Goal: Transaction & Acquisition: Subscribe to service/newsletter

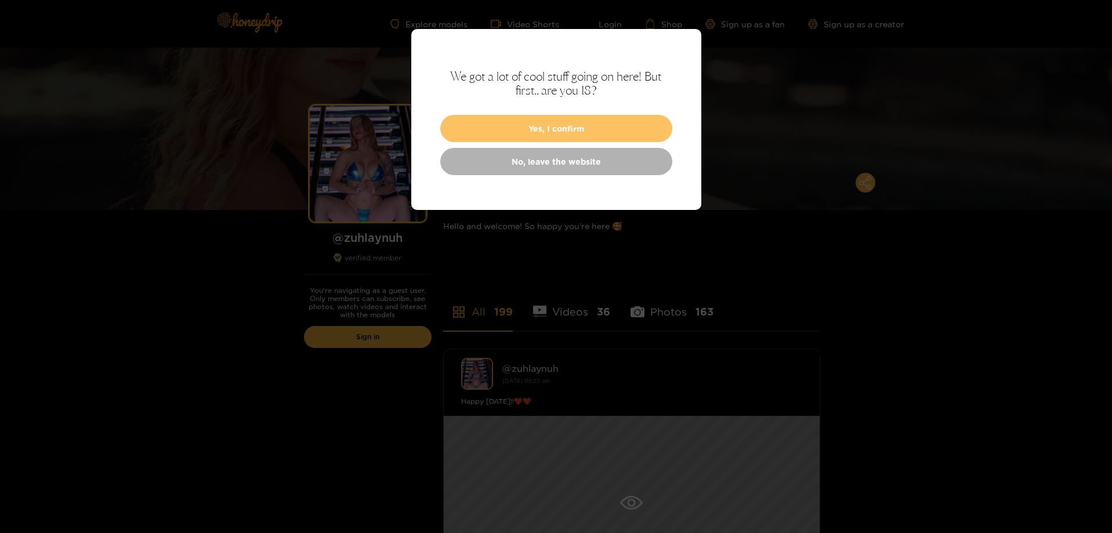
click at [587, 129] on button "Yes, I confirm" at bounding box center [556, 128] width 232 height 27
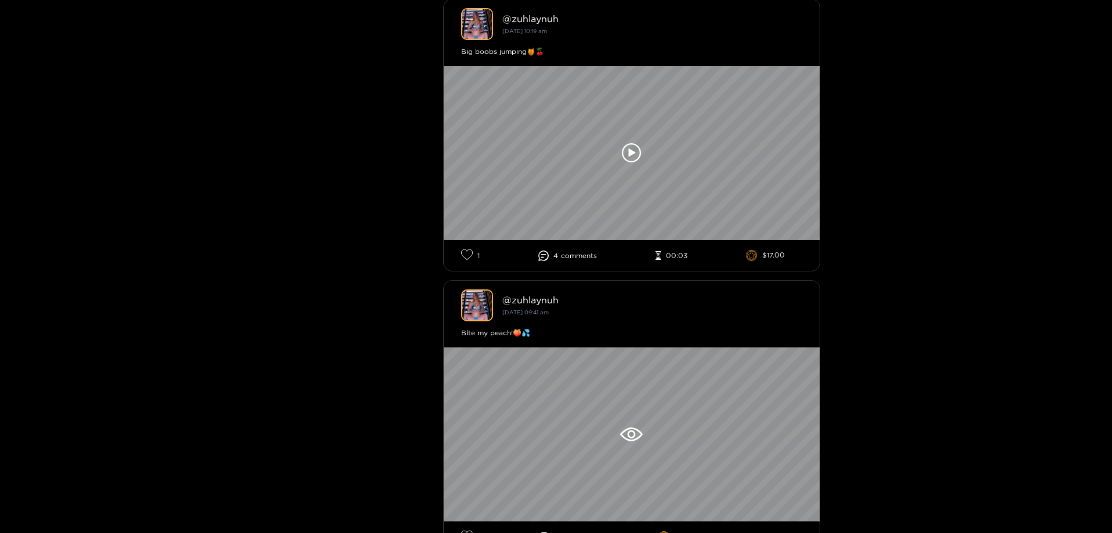
scroll to position [2205, 0]
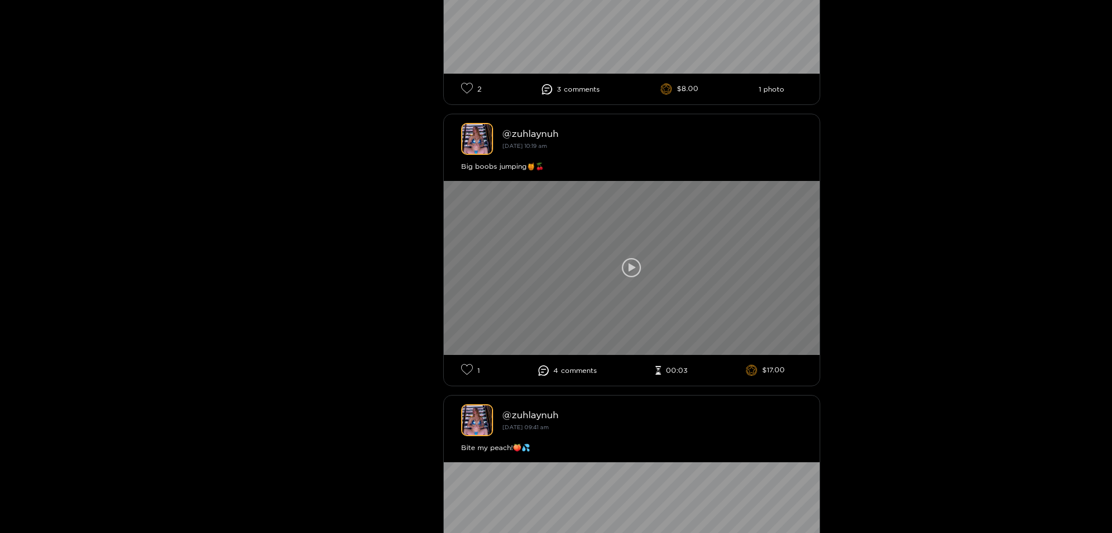
click at [633, 267] on icon at bounding box center [631, 267] width 7 height 9
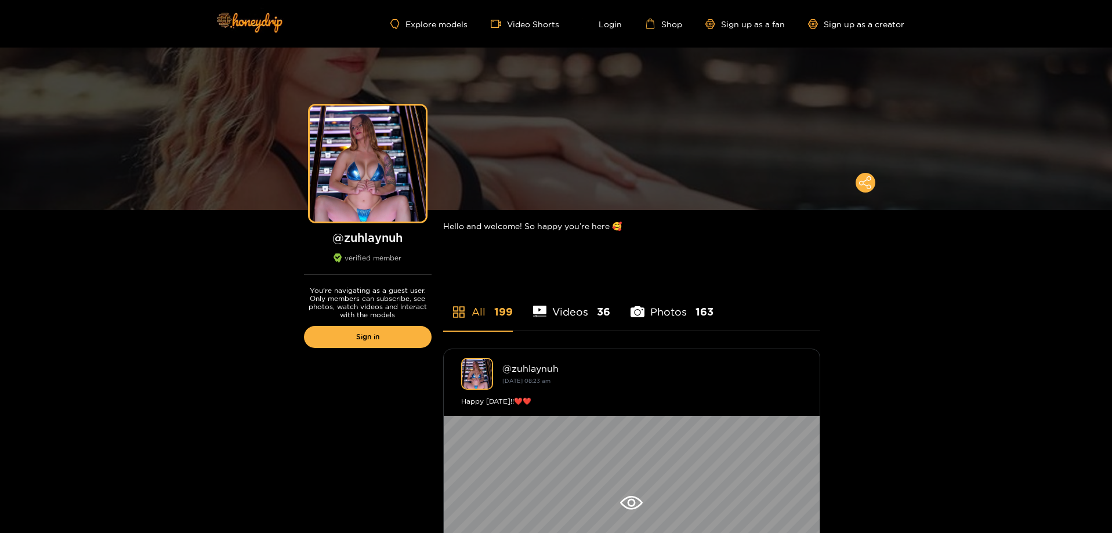
click at [589, 298] on li "Videos 36" at bounding box center [572, 304] width 78 height 52
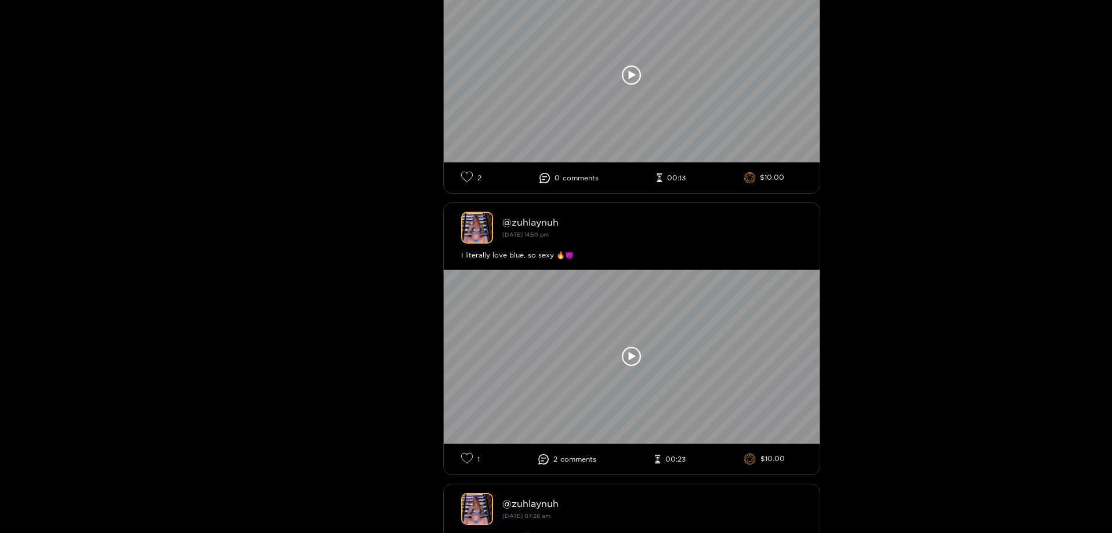
scroll to position [2611, 0]
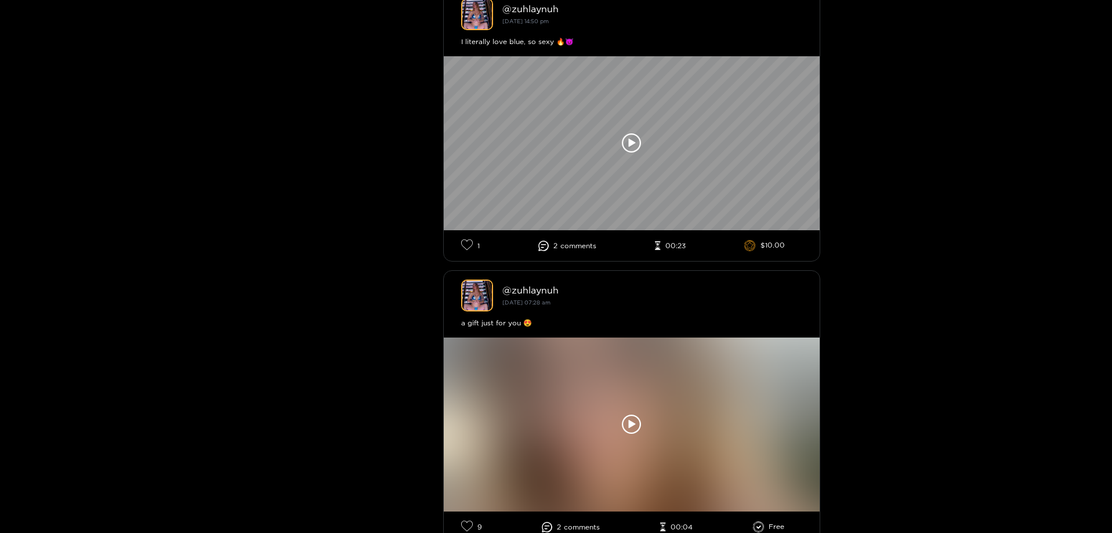
click at [566, 248] on span "comment s" at bounding box center [578, 246] width 36 height 8
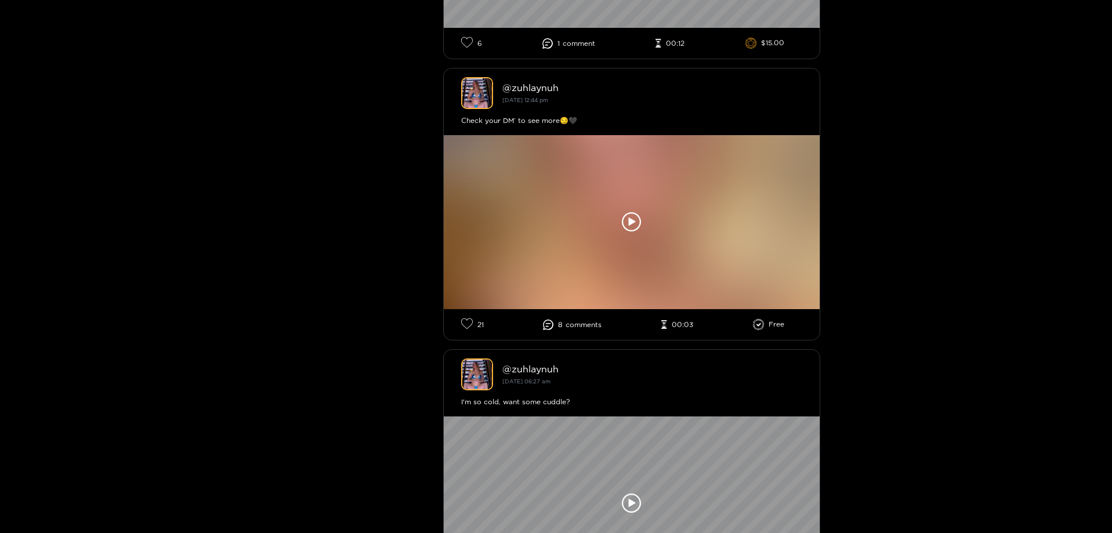
scroll to position [3945, 0]
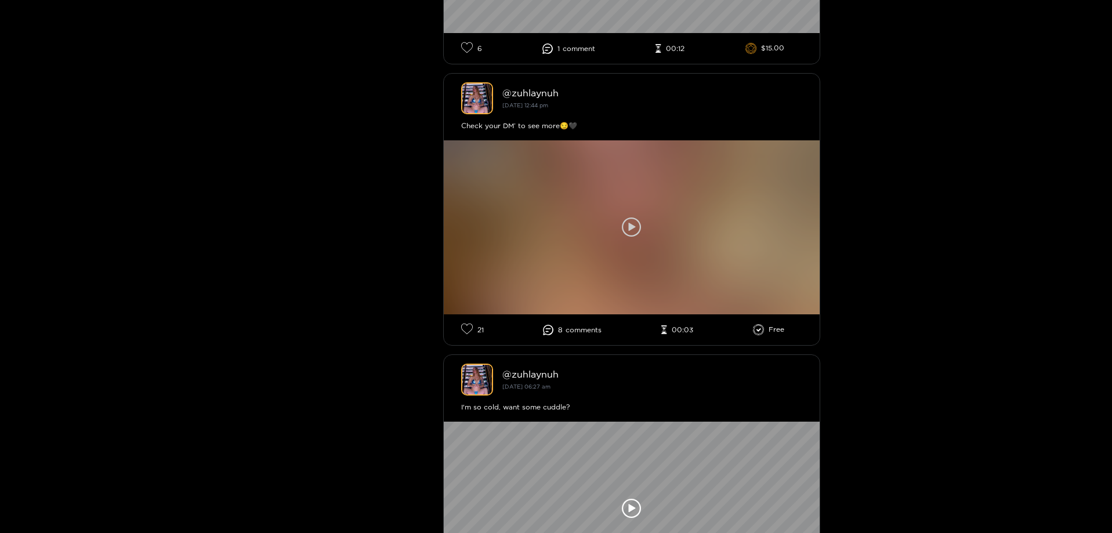
click at [658, 250] on div at bounding box center [632, 227] width 376 height 174
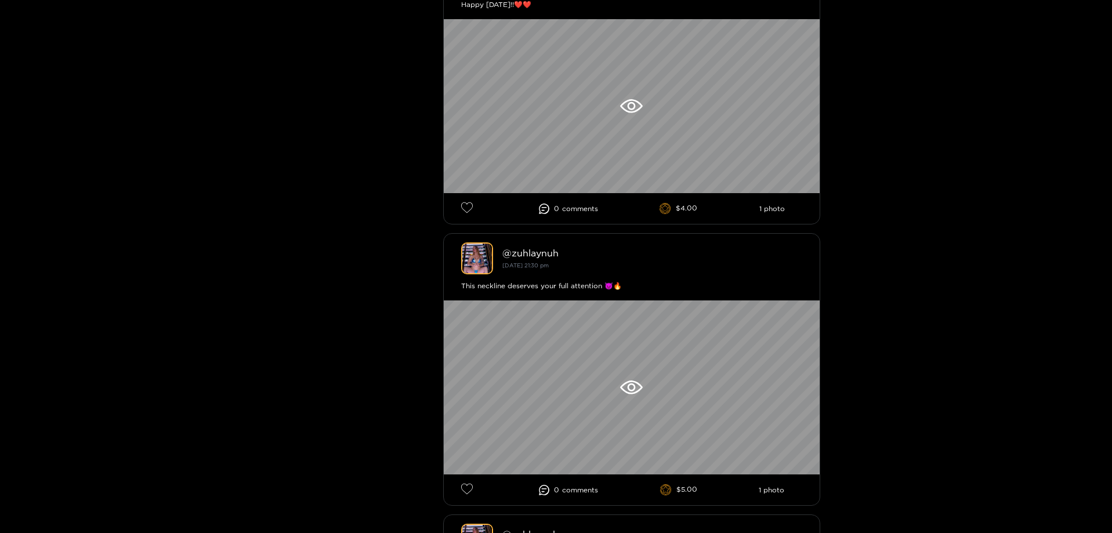
scroll to position [406, 0]
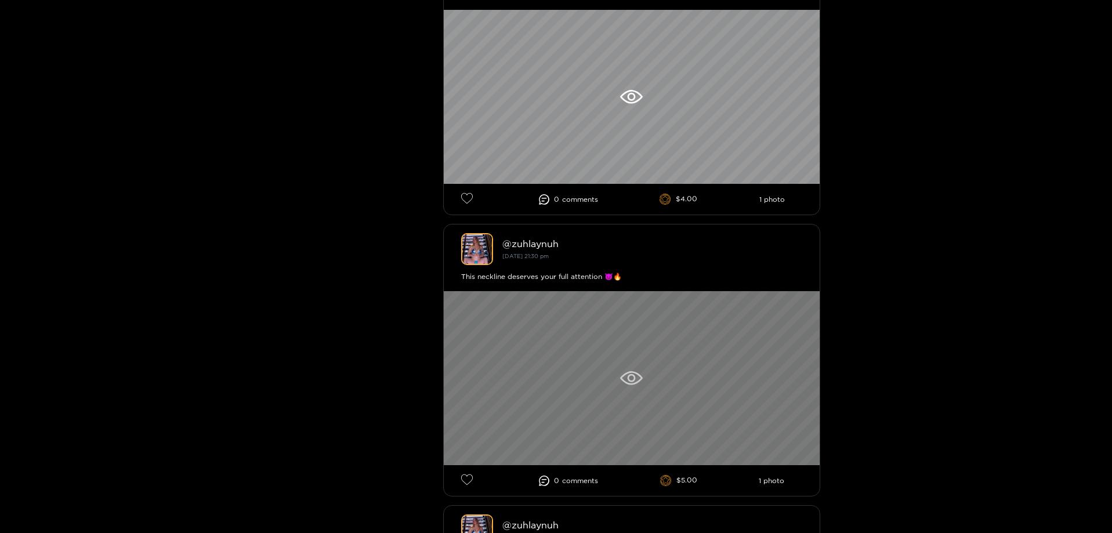
click at [566, 378] on div at bounding box center [632, 378] width 376 height 174
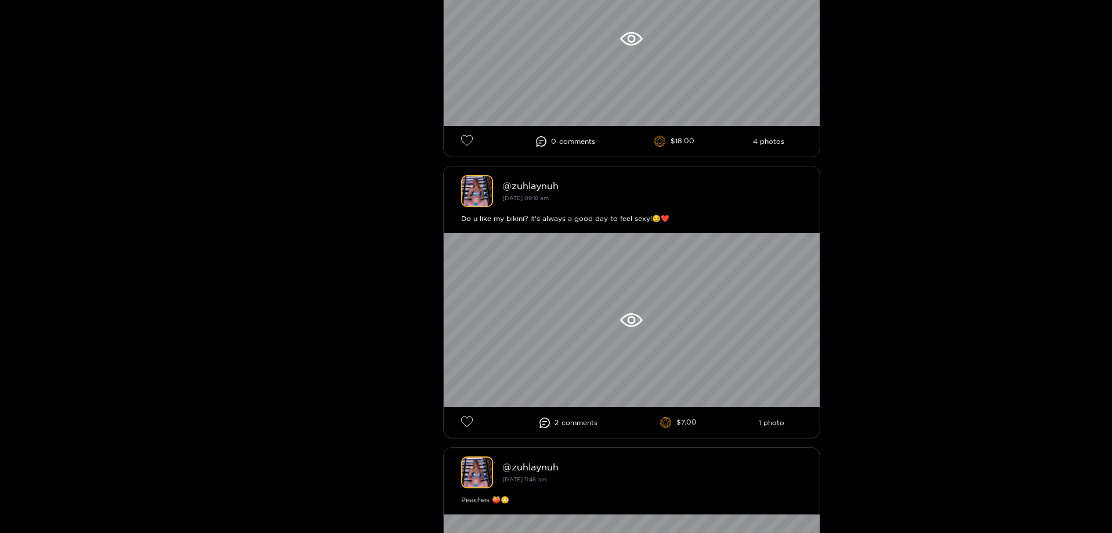
scroll to position [1276, 0]
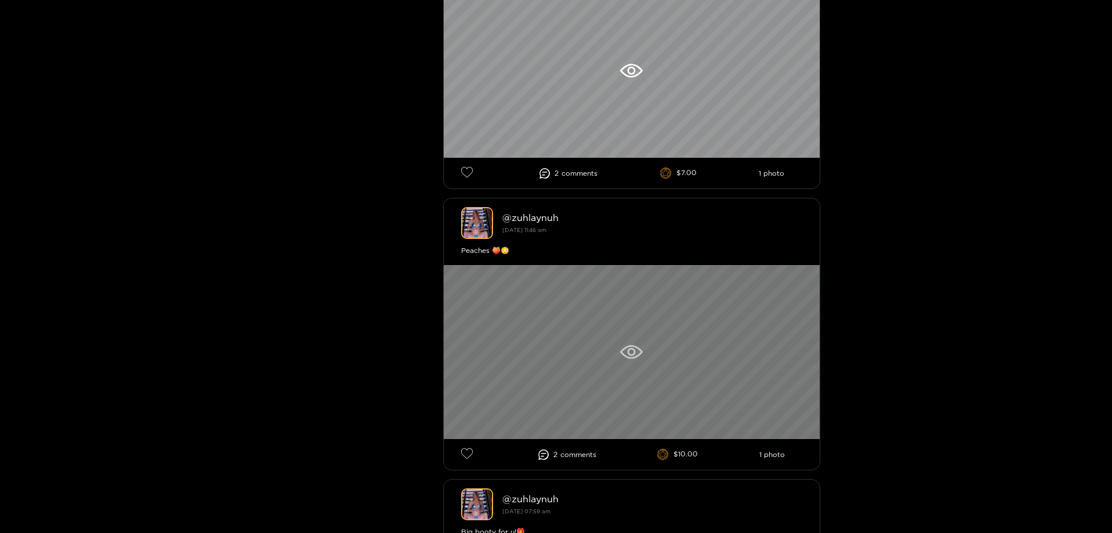
click at [641, 317] on div at bounding box center [632, 352] width 376 height 174
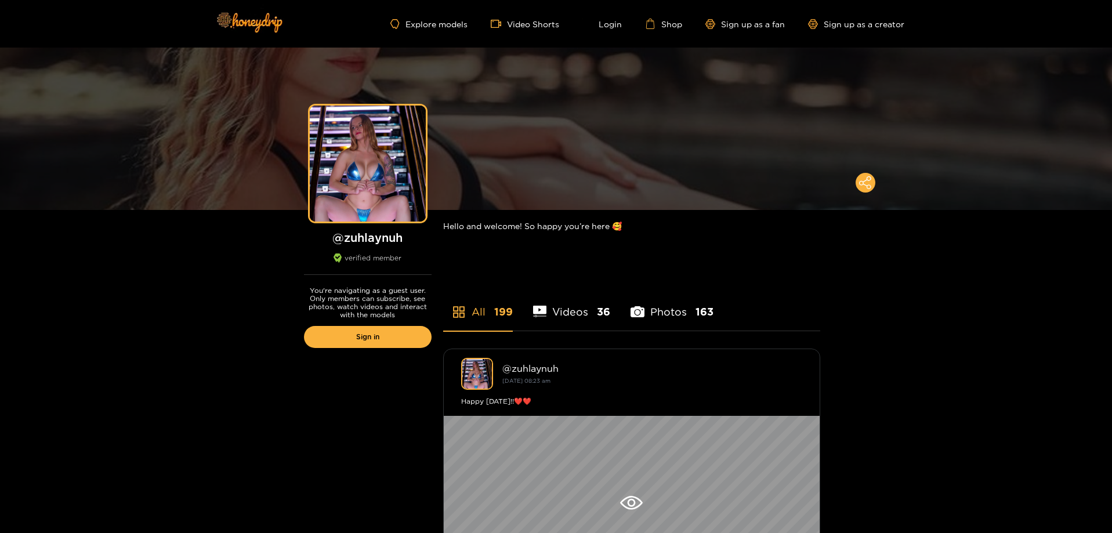
click at [585, 302] on li "Videos 36" at bounding box center [572, 304] width 78 height 52
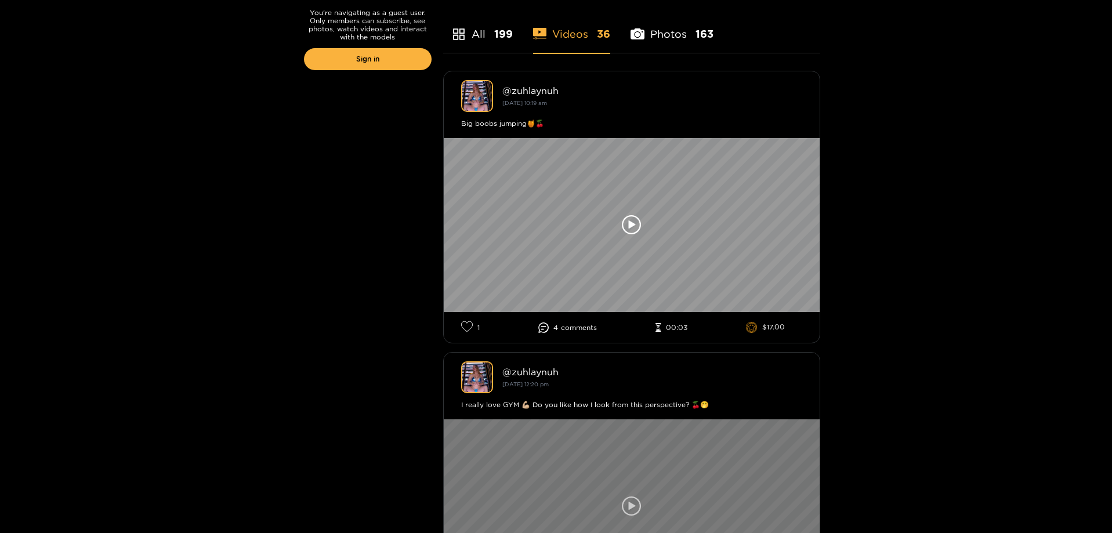
scroll to position [406, 0]
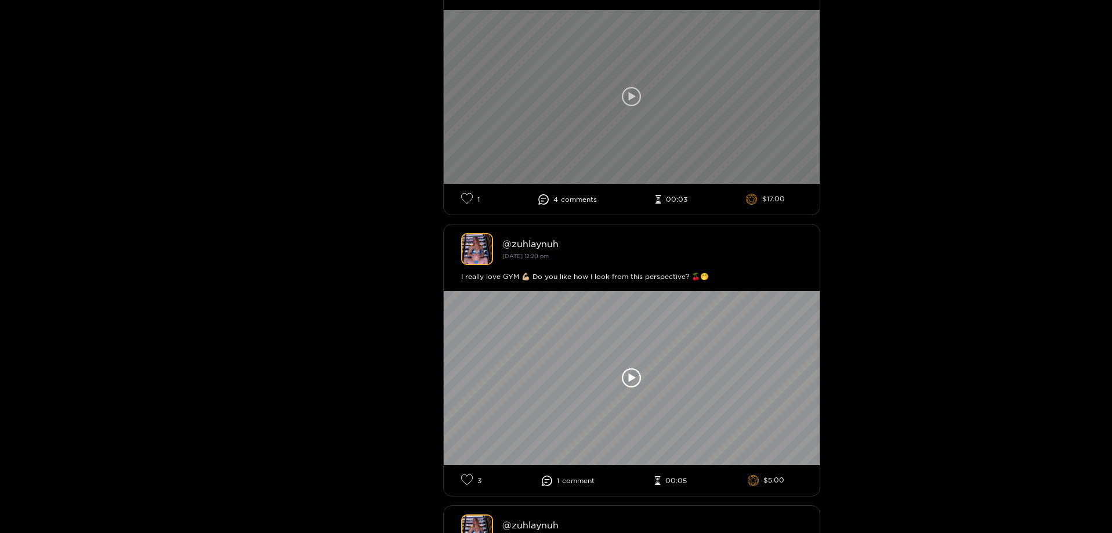
click at [610, 142] on div at bounding box center [632, 97] width 376 height 174
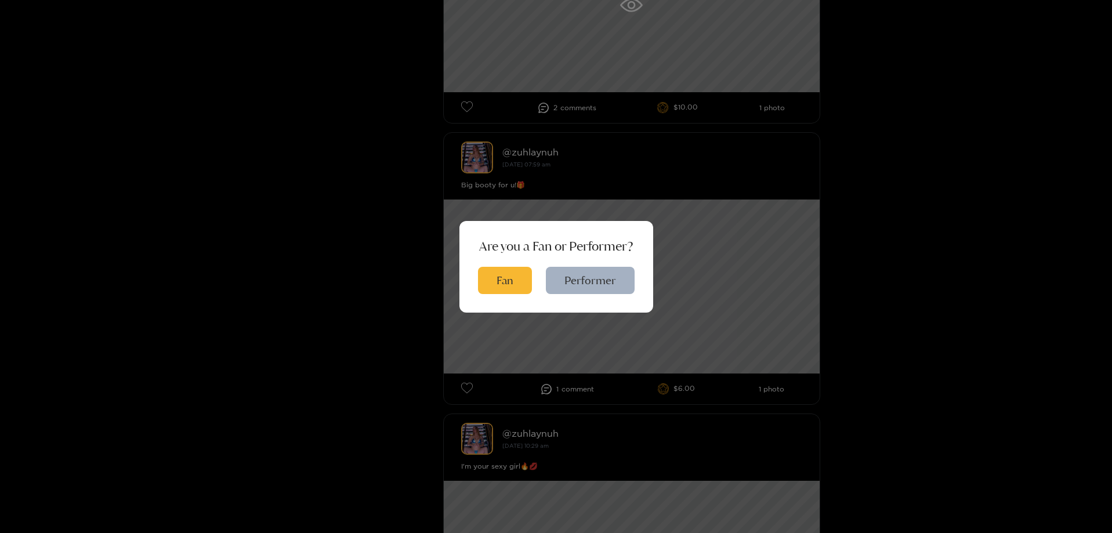
scroll to position [1625, 0]
click at [504, 280] on button "Fan" at bounding box center [505, 280] width 54 height 27
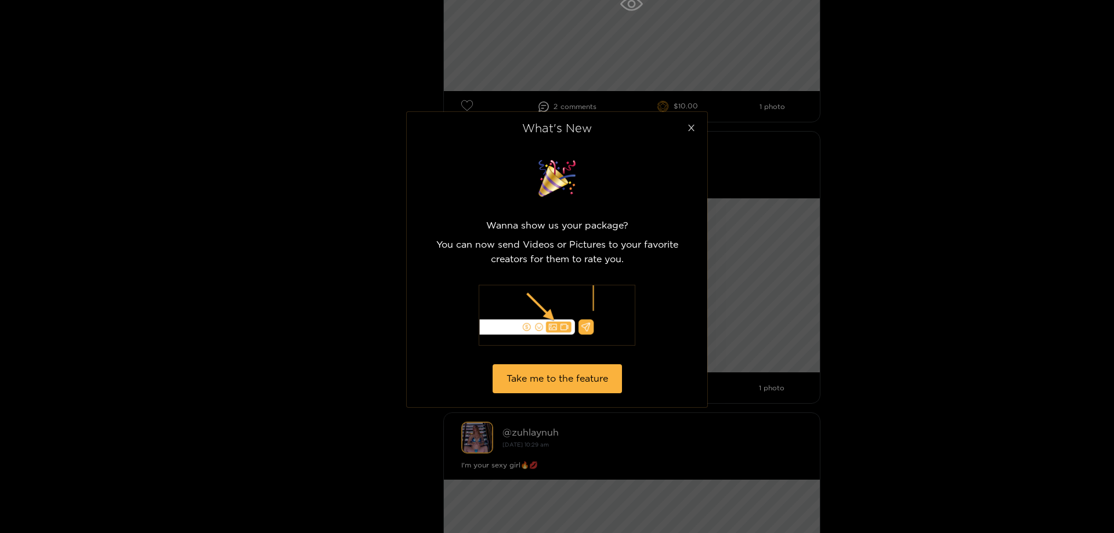
click at [694, 125] on icon "close" at bounding box center [691, 128] width 9 height 9
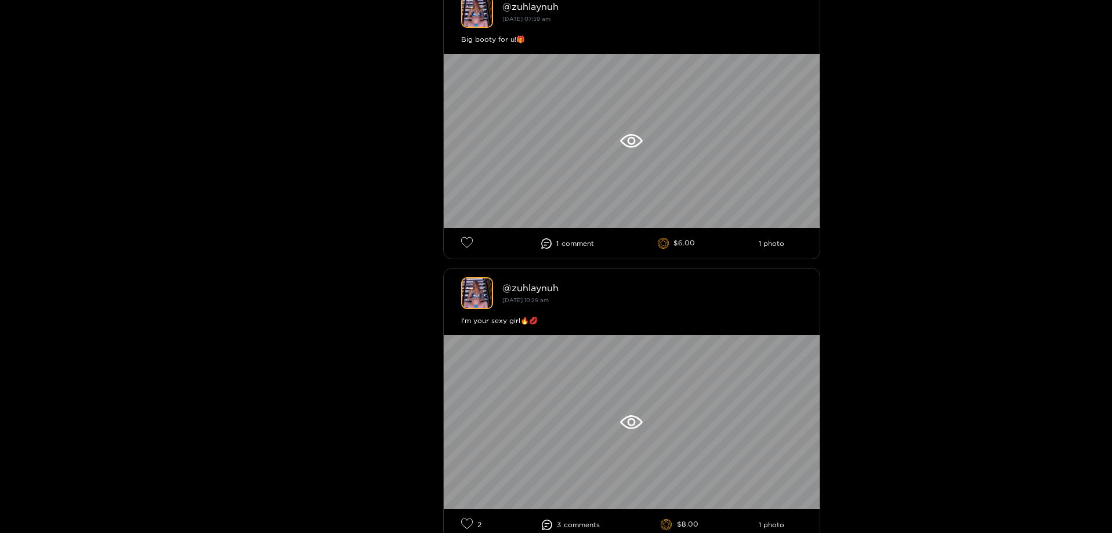
scroll to position [1973, 0]
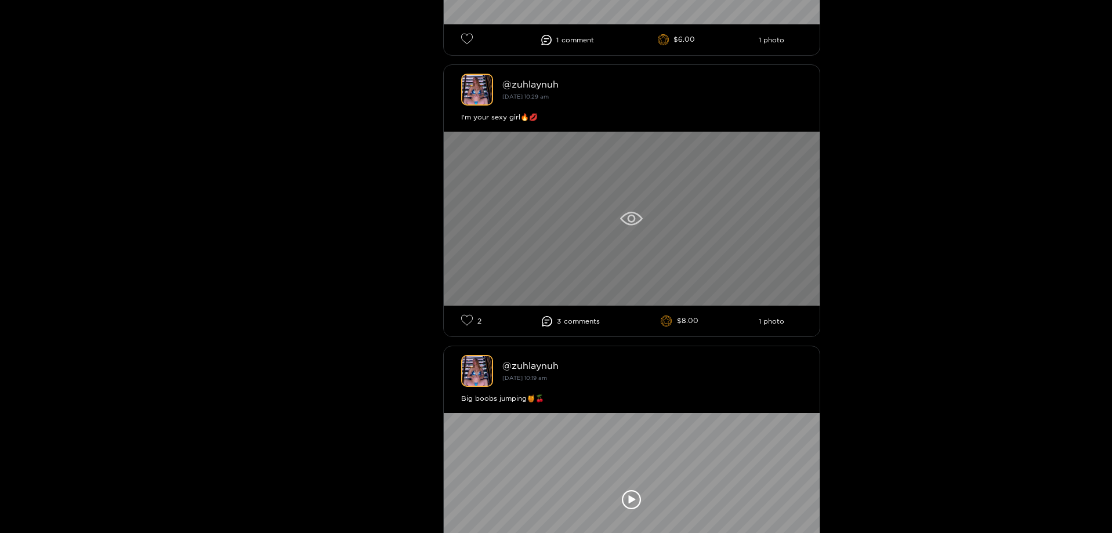
click at [562, 223] on div at bounding box center [632, 219] width 376 height 174
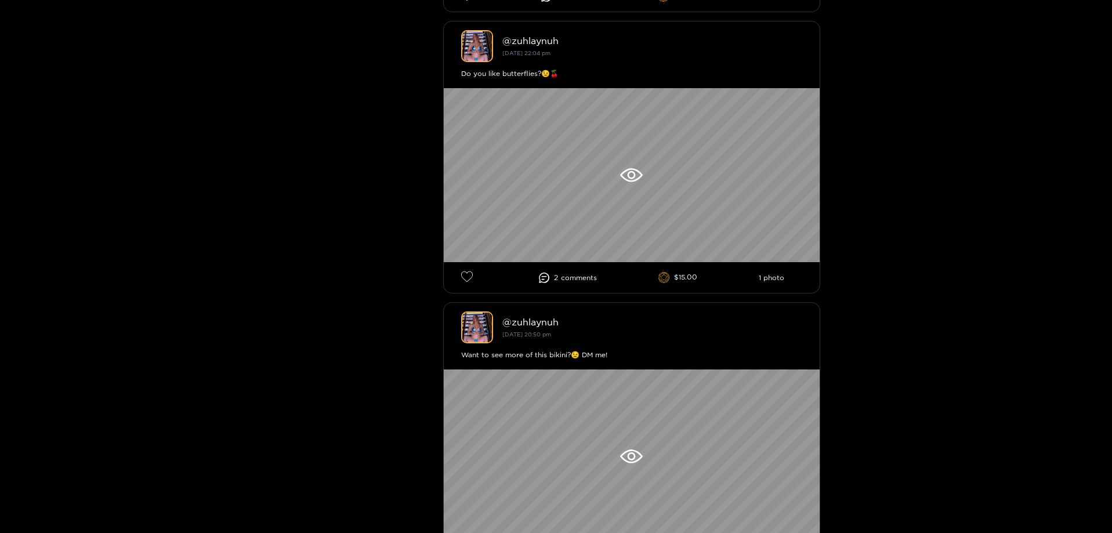
scroll to position [3713, 0]
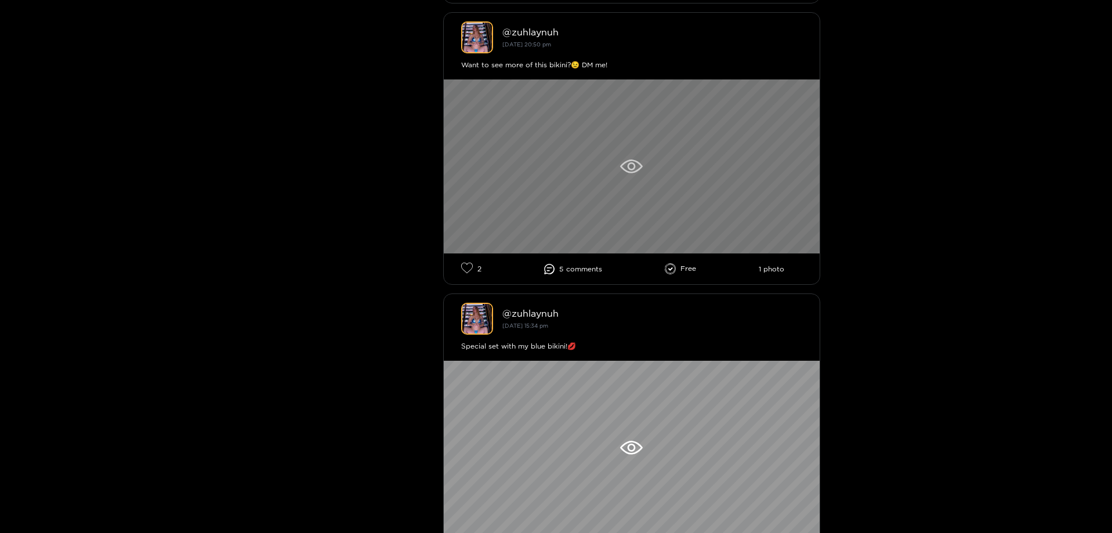
click at [612, 169] on div at bounding box center [632, 166] width 376 height 174
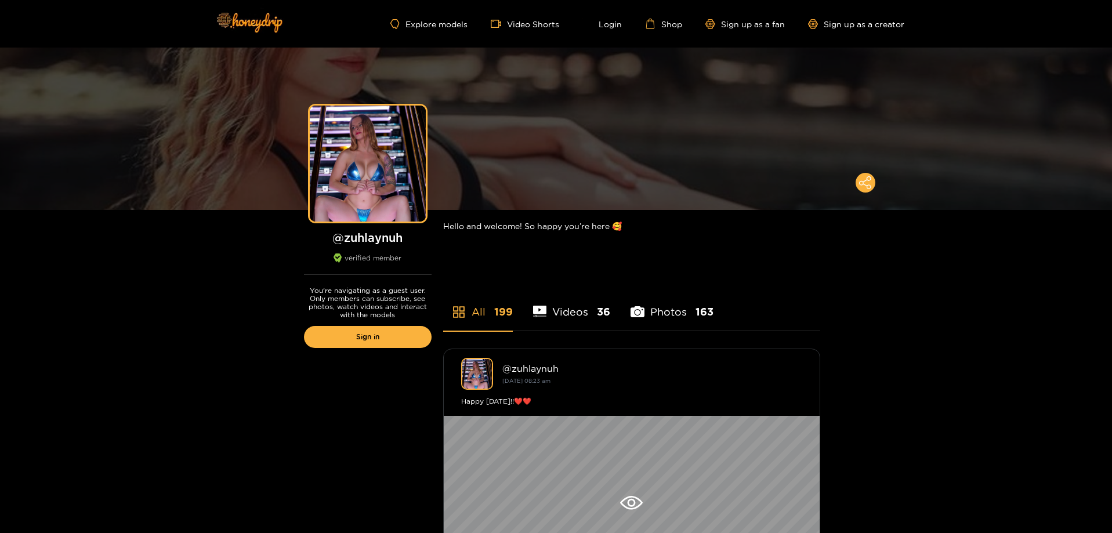
click at [594, 316] on li "Videos 36" at bounding box center [572, 304] width 78 height 52
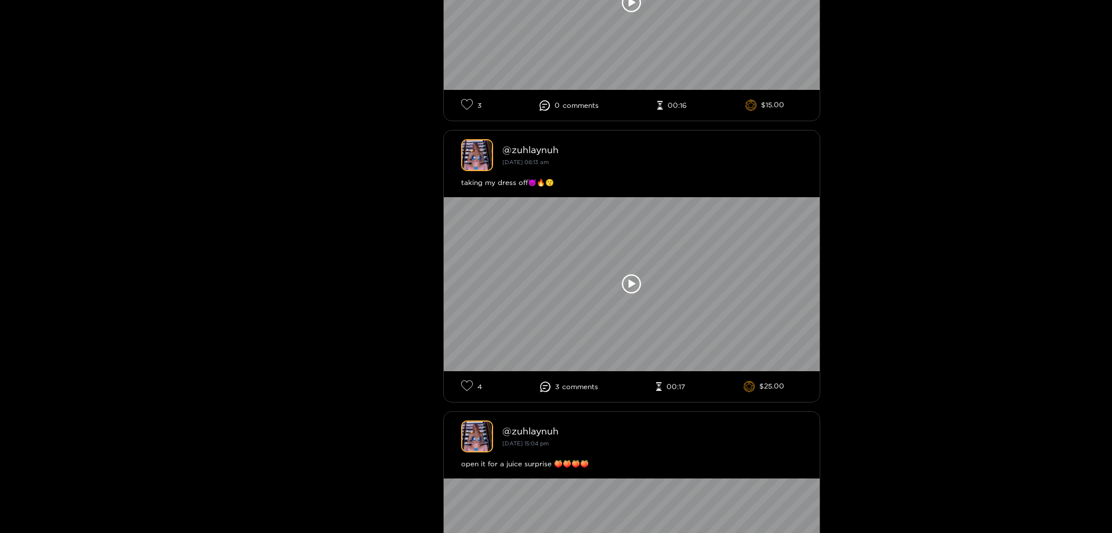
scroll to position [3326, 0]
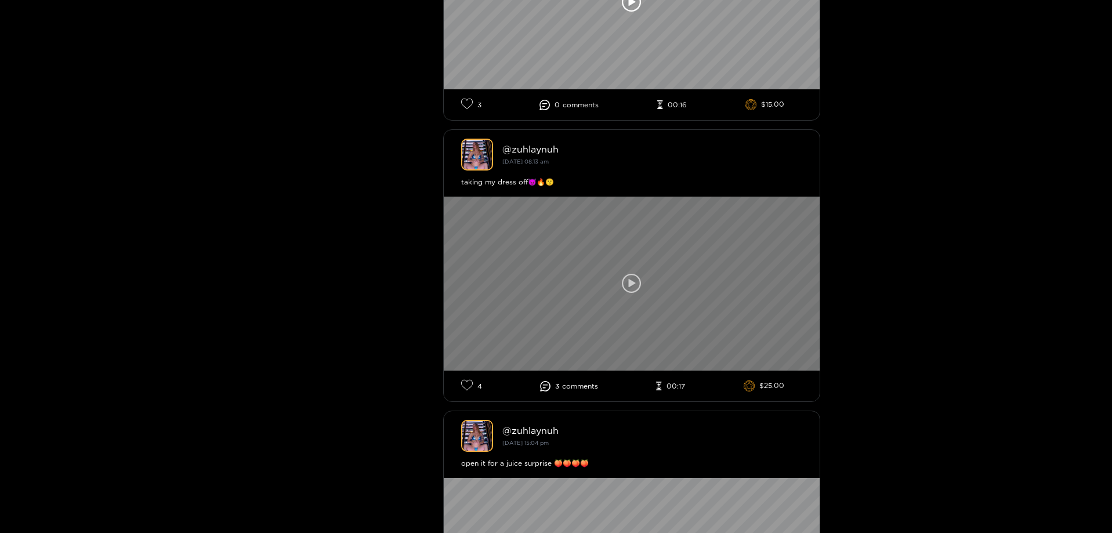
click at [633, 276] on icon at bounding box center [632, 284] width 20 height 20
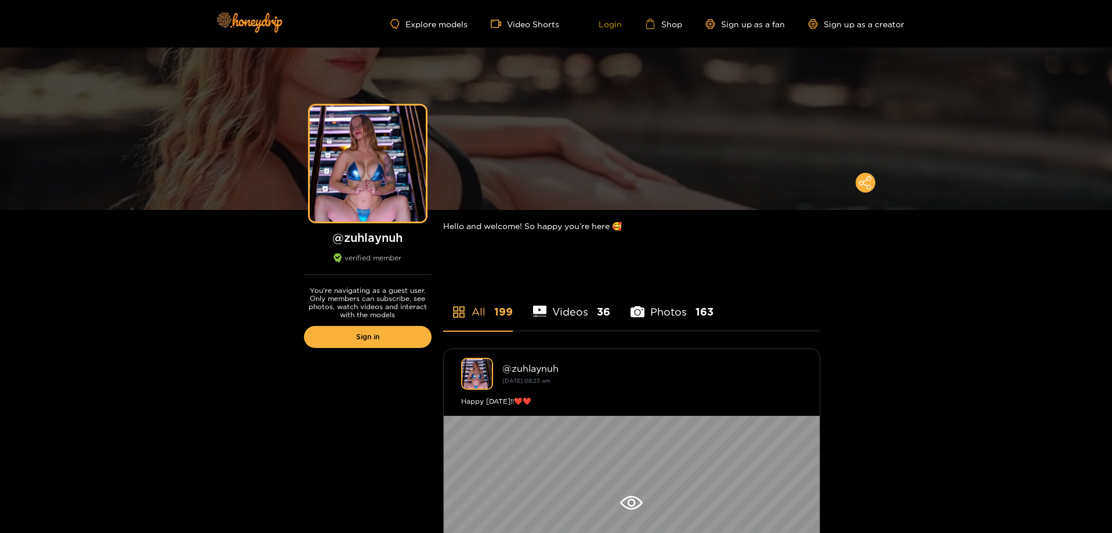
click at [600, 28] on link "Login" at bounding box center [602, 24] width 39 height 10
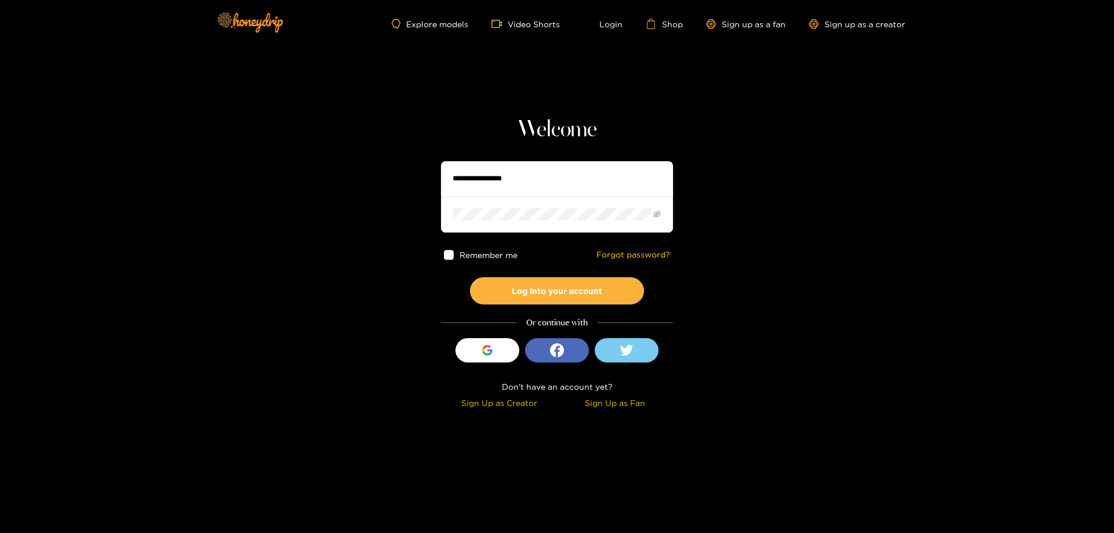
click at [625, 404] on div "Sign Up as Fan" at bounding box center [615, 402] width 110 height 13
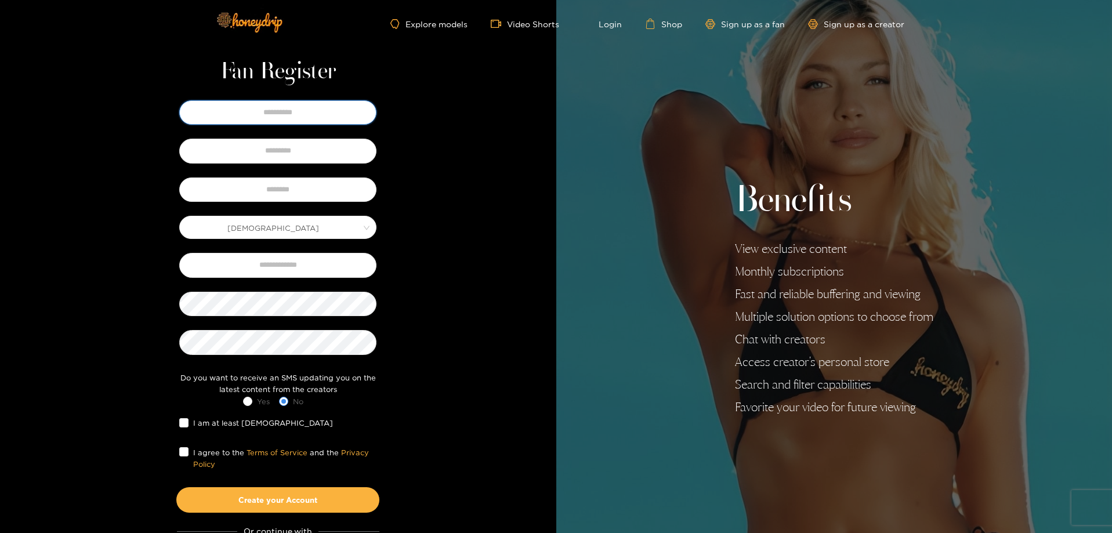
click at [344, 118] on input "text" at bounding box center [277, 112] width 197 height 24
click at [342, 229] on span "Male" at bounding box center [278, 227] width 196 height 16
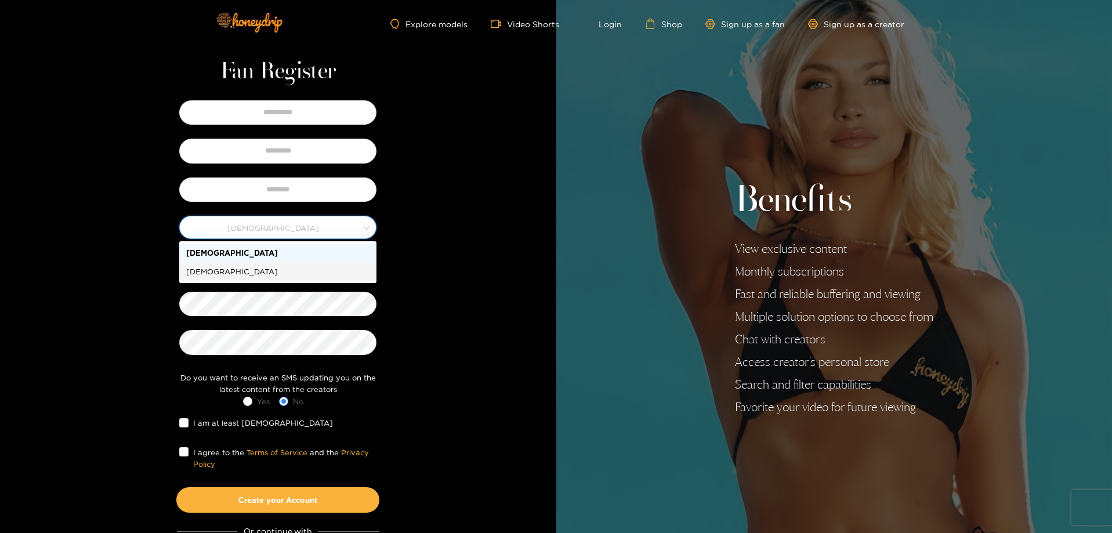
click at [335, 263] on div "Female" at bounding box center [277, 271] width 197 height 19
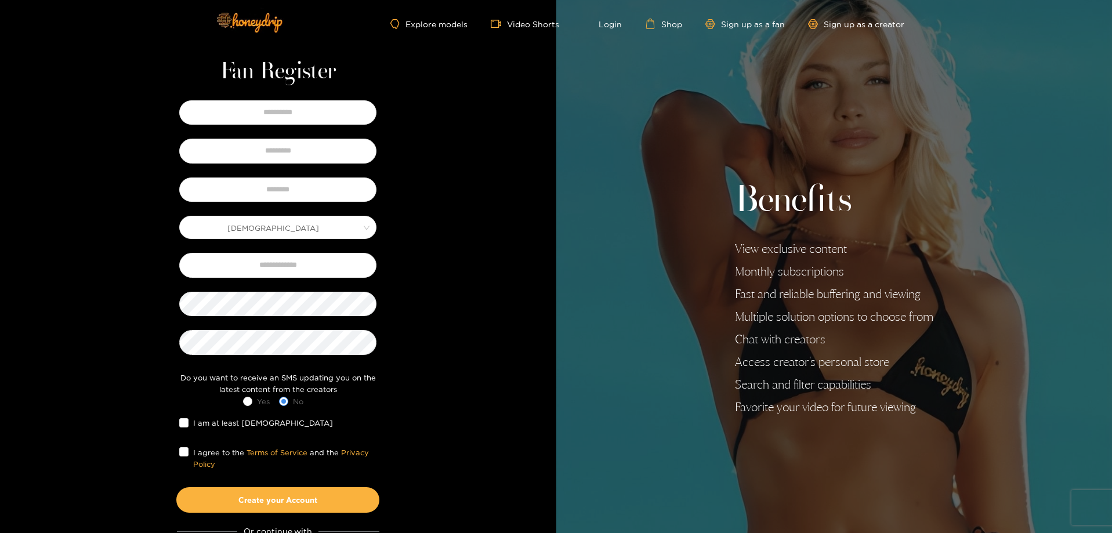
drag, startPoint x: 339, startPoint y: 133, endPoint x: 341, endPoint y: 117, distance: 16.3
click at [338, 132] on div "Female Do you want to receive an SMS updating you on the latest content from th…" at bounding box center [278, 304] width 238 height 415
click at [341, 117] on input "text" at bounding box center [277, 112] width 197 height 24
type input "*****"
type input "*******"
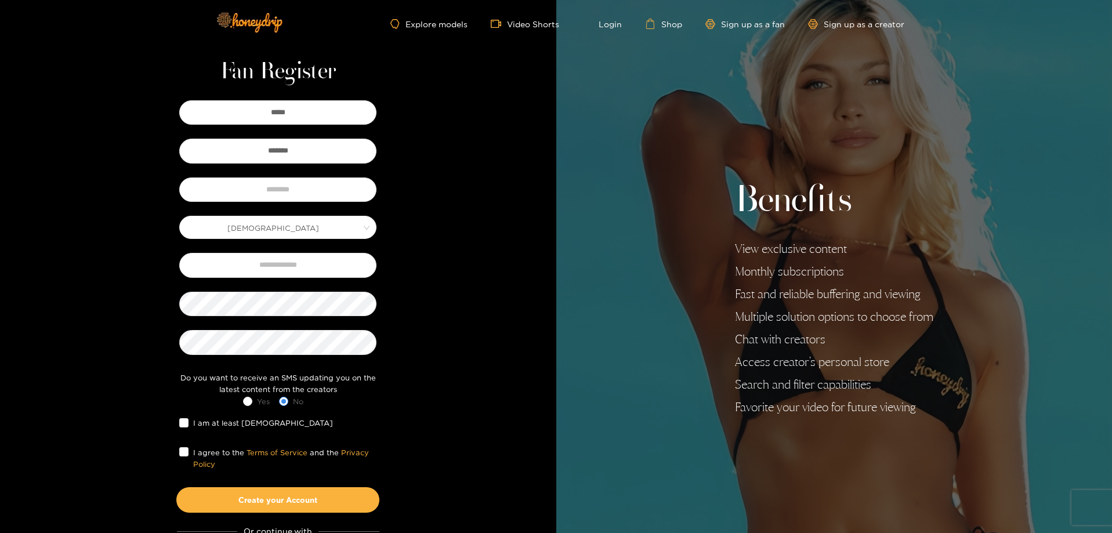
click at [351, 209] on div "***** ******* Female Do you want to receive an SMS updating you on the latest c…" at bounding box center [278, 304] width 238 height 415
click at [350, 198] on input "text" at bounding box center [277, 190] width 197 height 24
type input "********"
click at [365, 276] on input "text" at bounding box center [277, 265] width 197 height 24
paste input "**********"
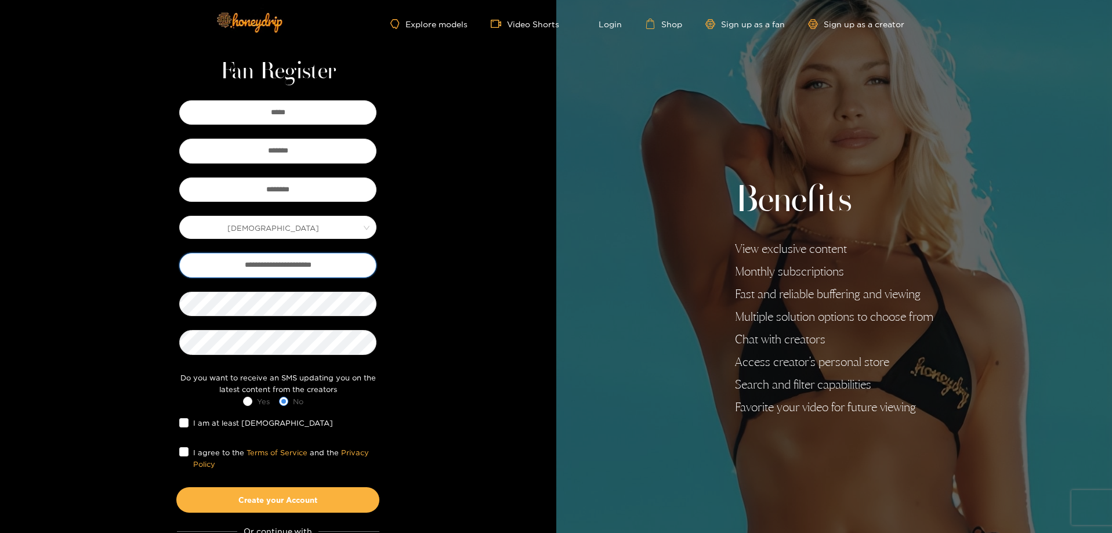
type input "**********"
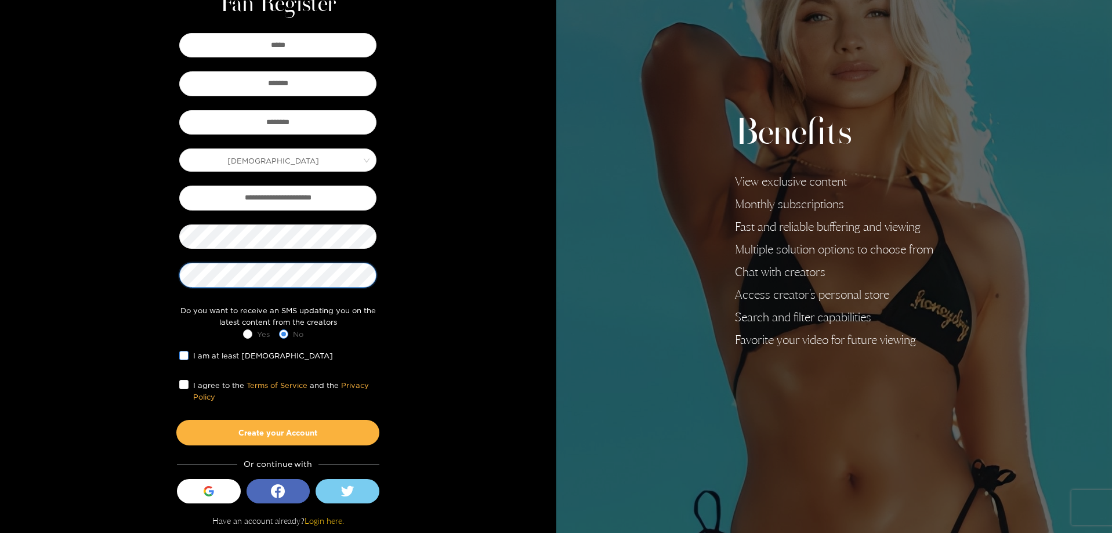
scroll to position [69, 0]
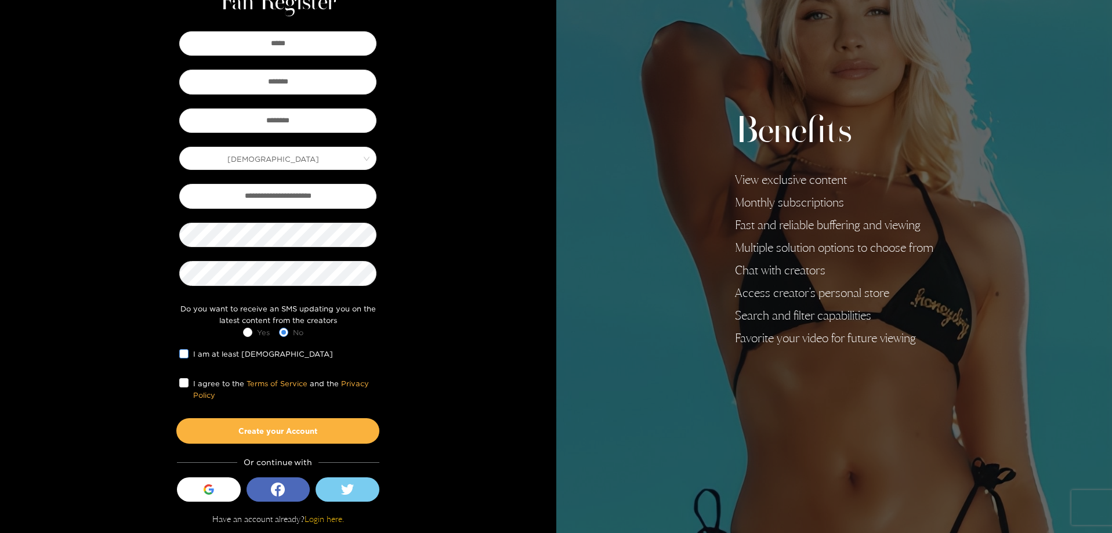
click at [190, 353] on span "I am at least 18 years old" at bounding box center [263, 354] width 149 height 12
click at [189, 382] on span "I agree to the Terms of Service and the Privacy Policy" at bounding box center [283, 390] width 188 height 24
click at [277, 423] on button "Create your Account" at bounding box center [277, 431] width 203 height 26
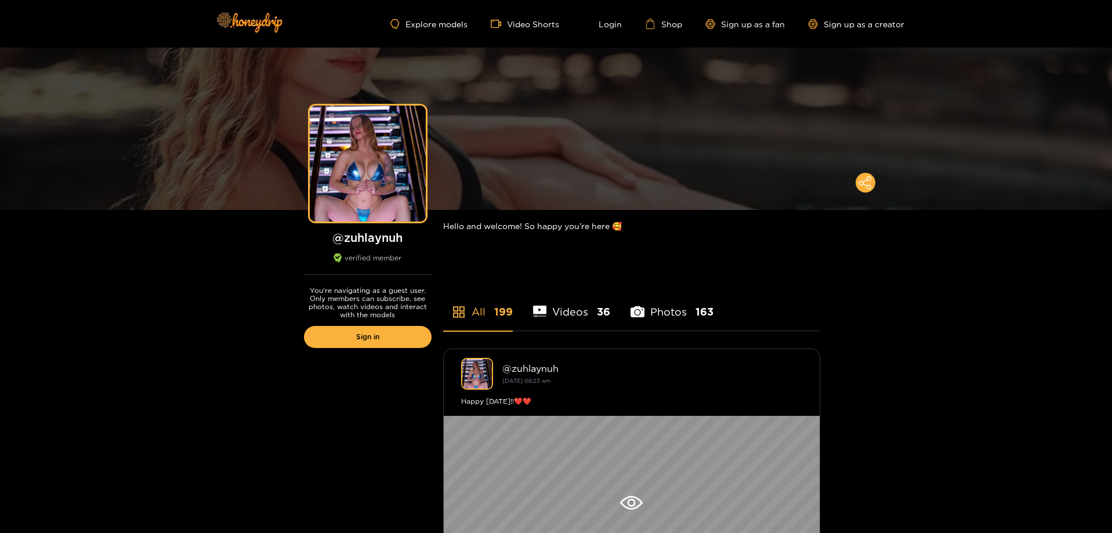
click at [541, 320] on div at bounding box center [540, 312] width 14 height 20
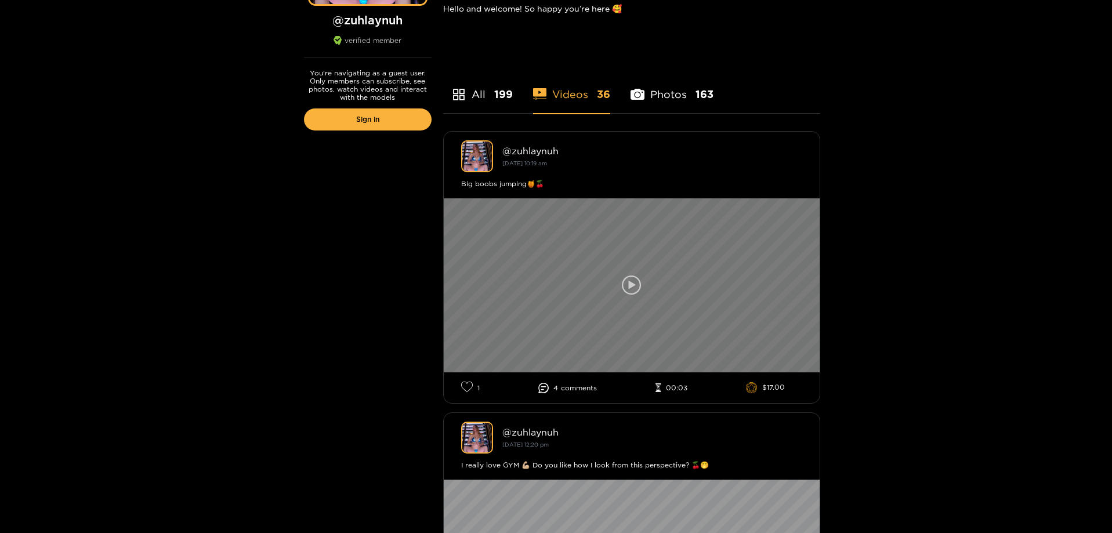
scroll to position [290, 0]
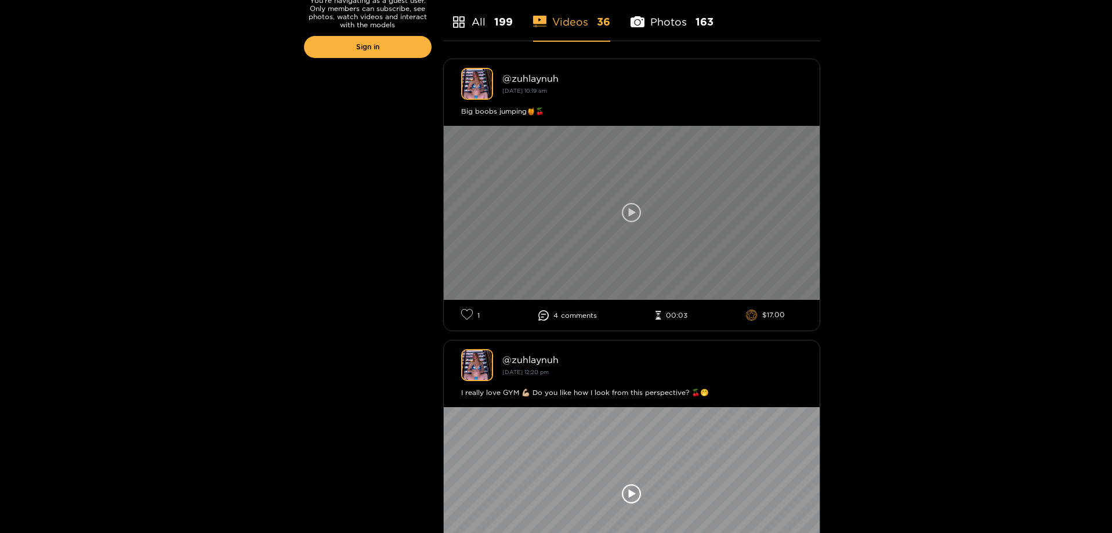
click at [568, 246] on div at bounding box center [632, 213] width 376 height 174
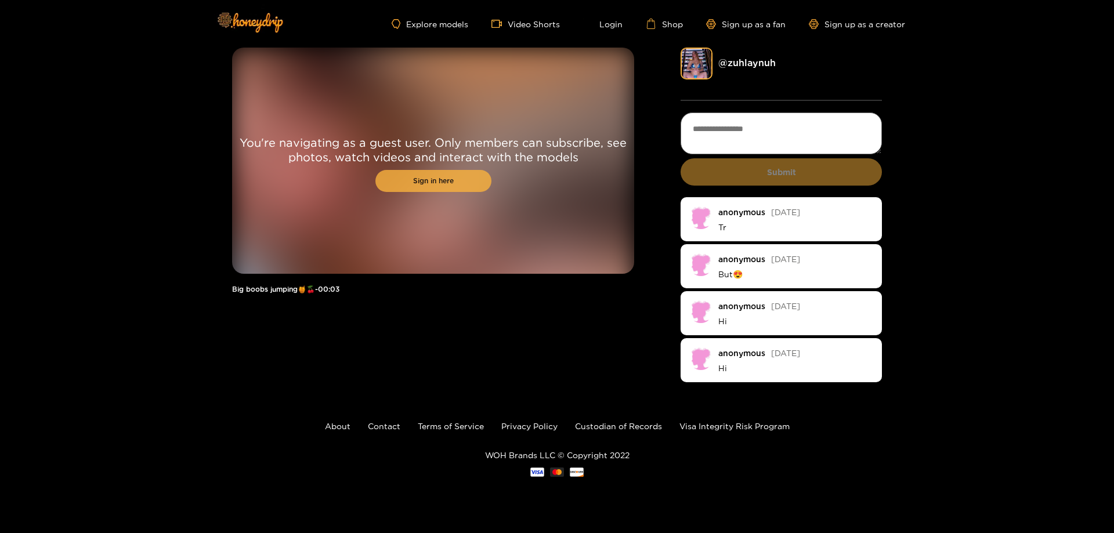
click at [439, 187] on link "Sign in here" at bounding box center [433, 181] width 116 height 22
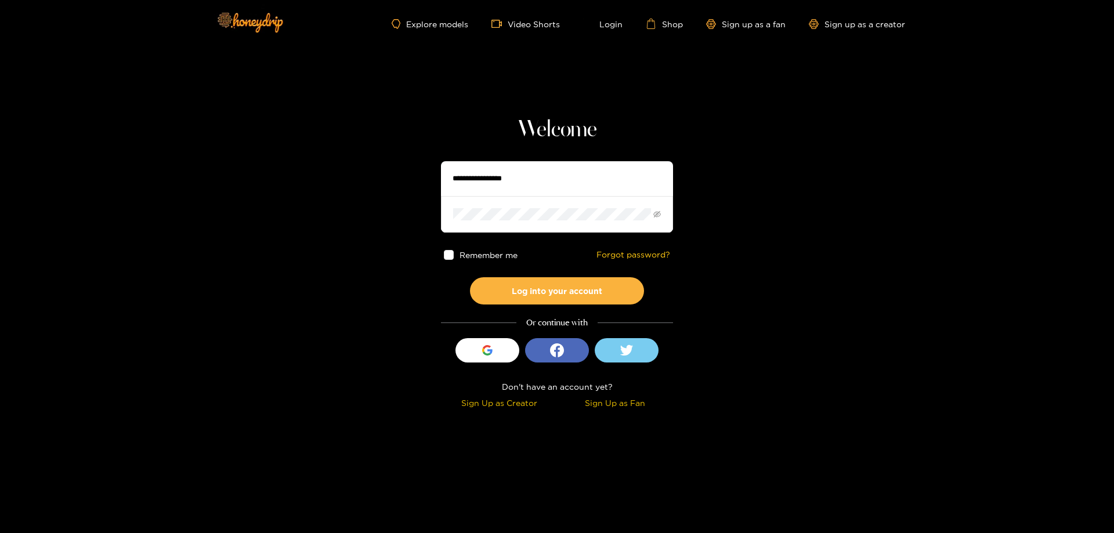
click at [522, 187] on input "text" at bounding box center [557, 178] width 232 height 35
click at [470, 277] on button "Log into your account" at bounding box center [557, 290] width 174 height 27
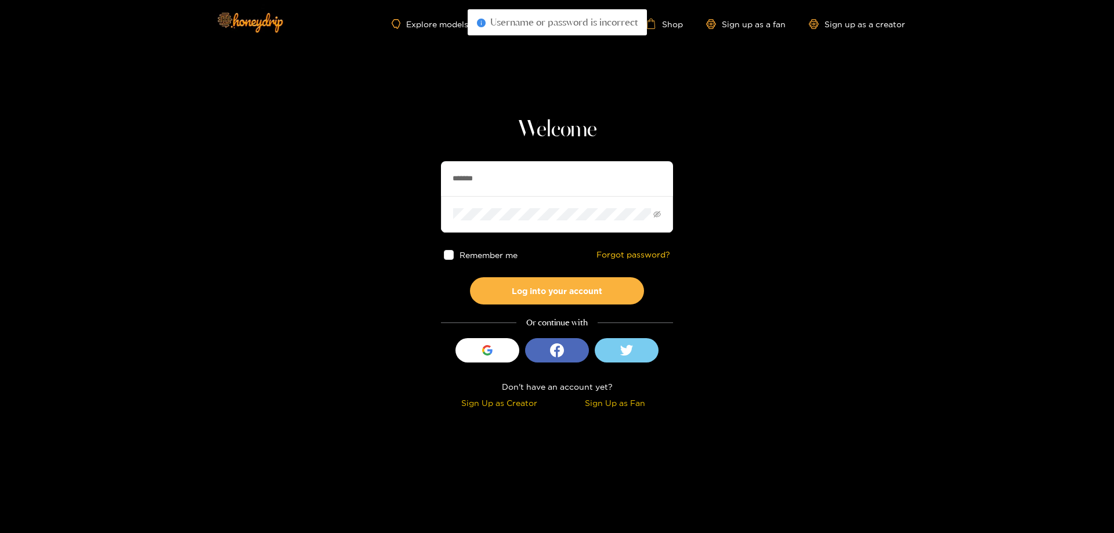
click at [517, 175] on input "*******" at bounding box center [557, 178] width 232 height 35
type input "********"
click at [608, 294] on button "Log into your account" at bounding box center [557, 290] width 174 height 27
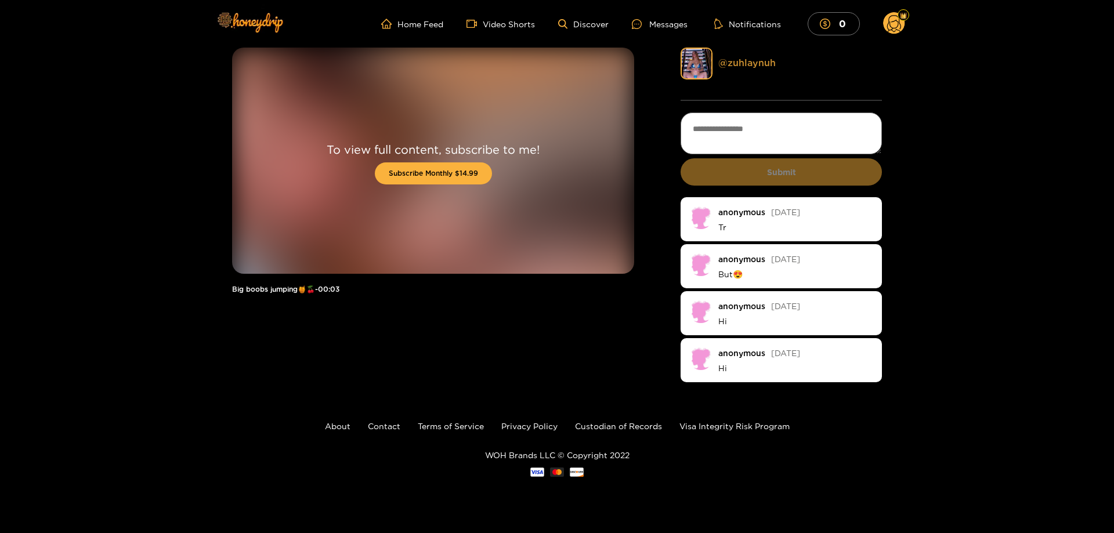
click at [744, 59] on link "@ zuhlaynuh" at bounding box center [746, 62] width 57 height 10
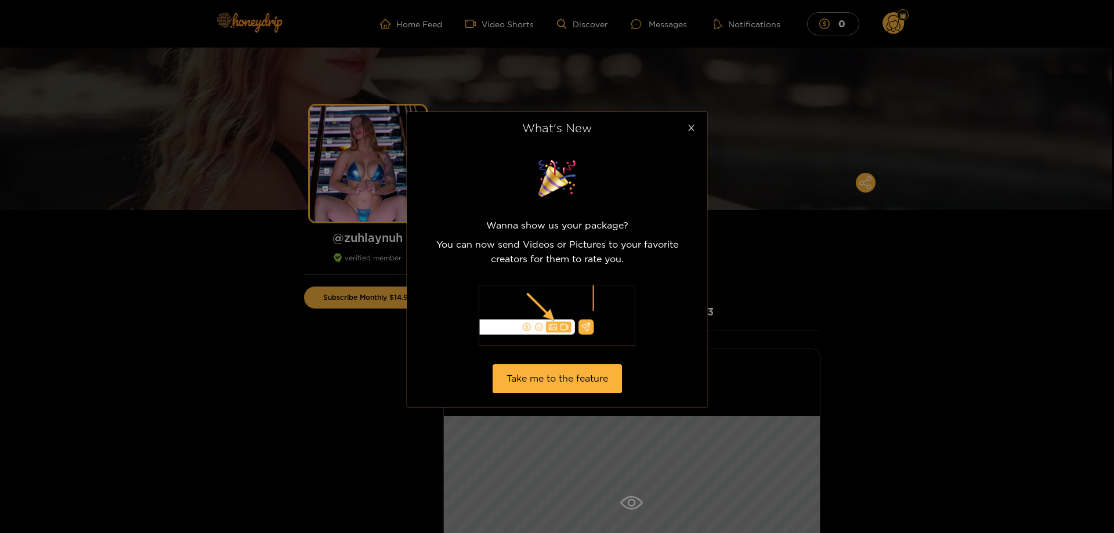
click at [697, 138] on span "Close" at bounding box center [691, 128] width 32 height 32
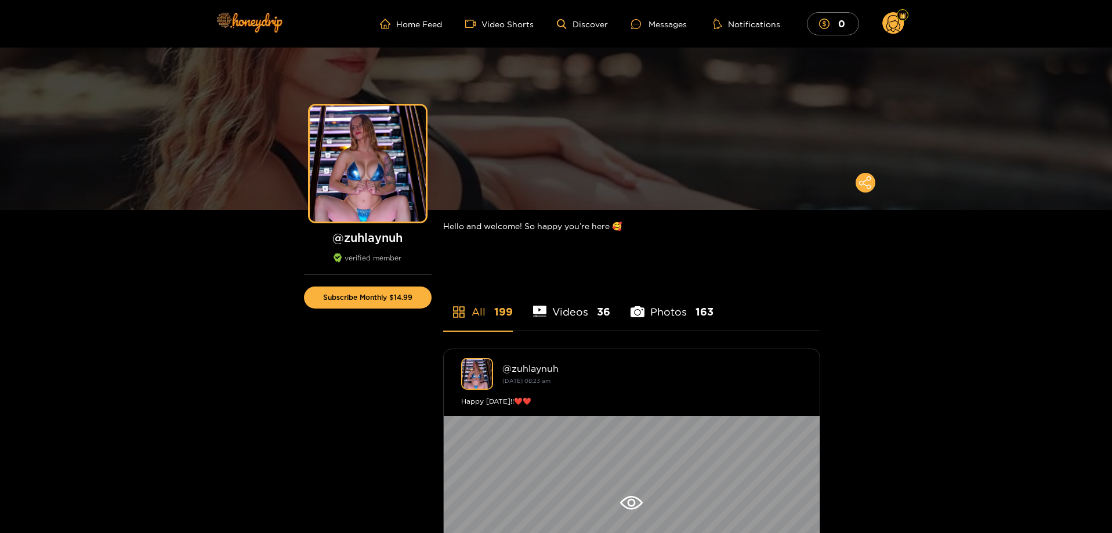
click at [565, 319] on li "Videos 36" at bounding box center [572, 304] width 78 height 52
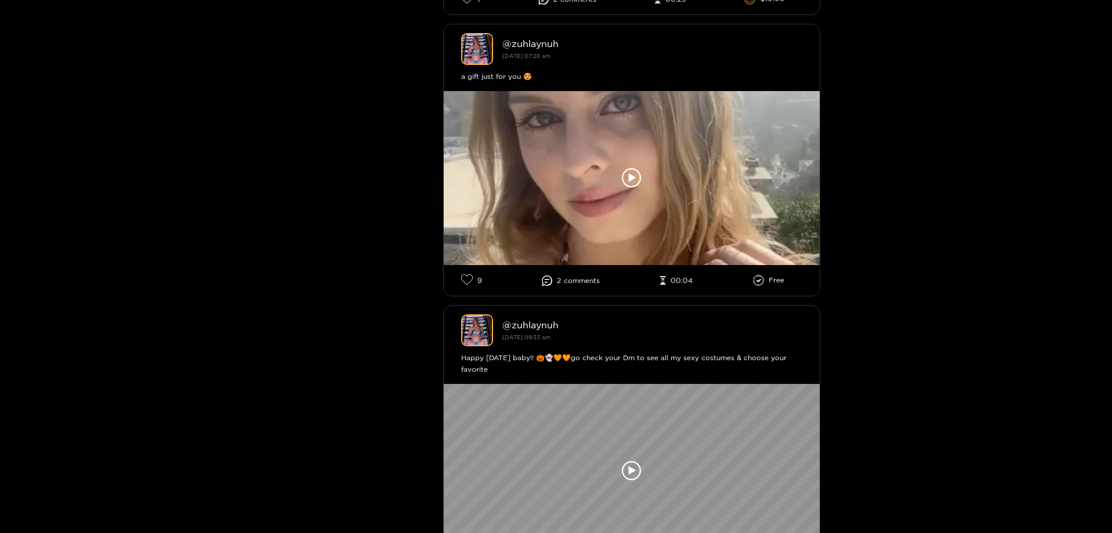
scroll to position [2785, 0]
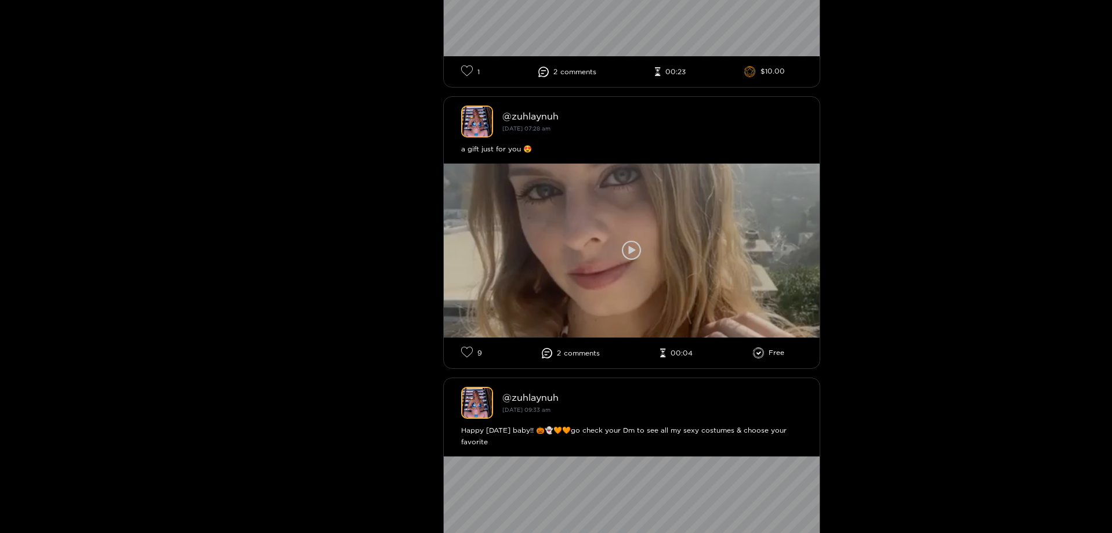
click at [618, 249] on div at bounding box center [632, 251] width 376 height 174
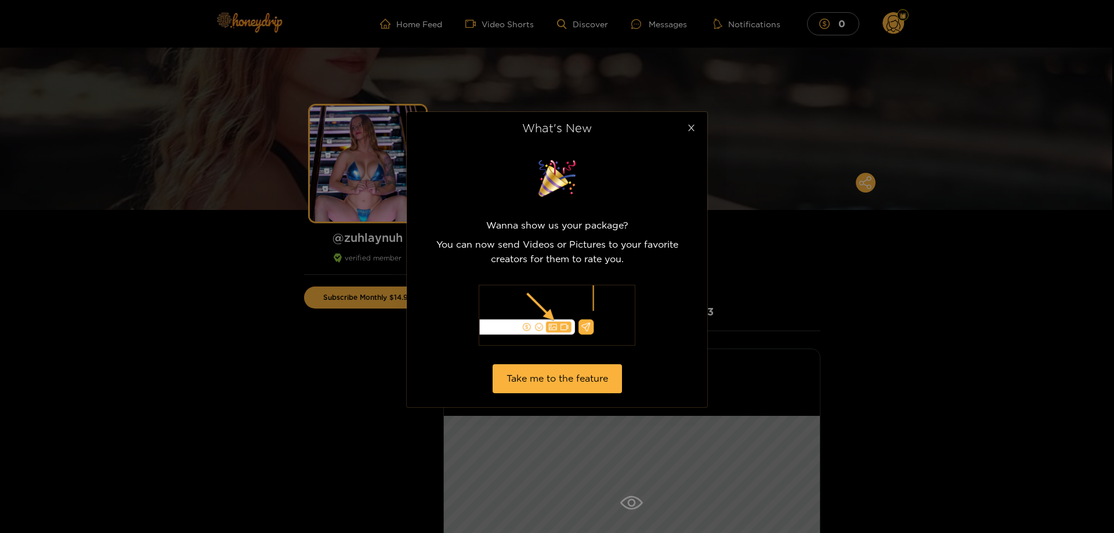
click at [693, 131] on icon "close" at bounding box center [691, 128] width 6 height 6
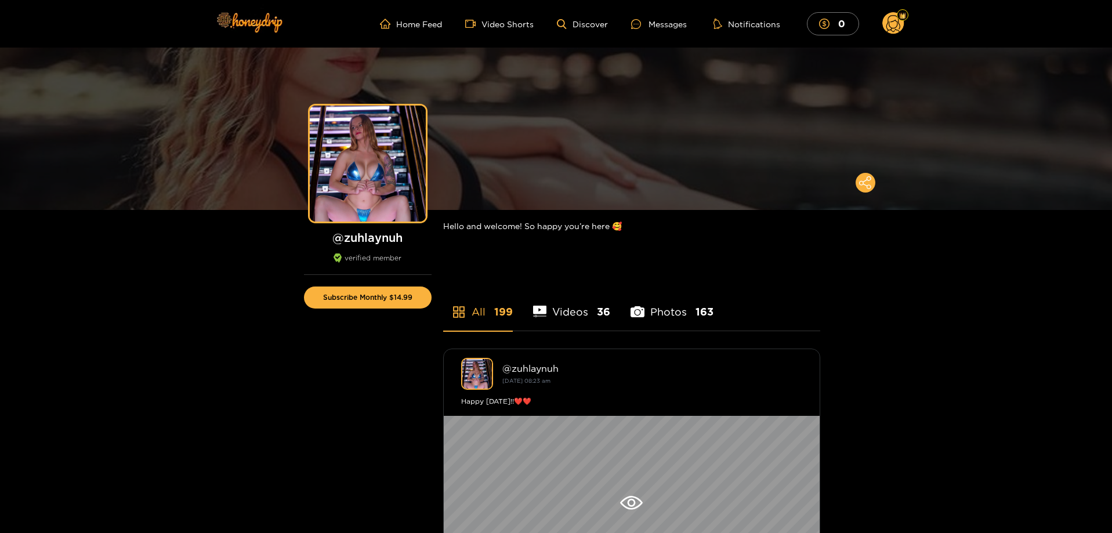
click at [682, 308] on li "Photos 163" at bounding box center [672, 304] width 83 height 52
click at [580, 314] on li "Videos 36" at bounding box center [572, 304] width 78 height 52
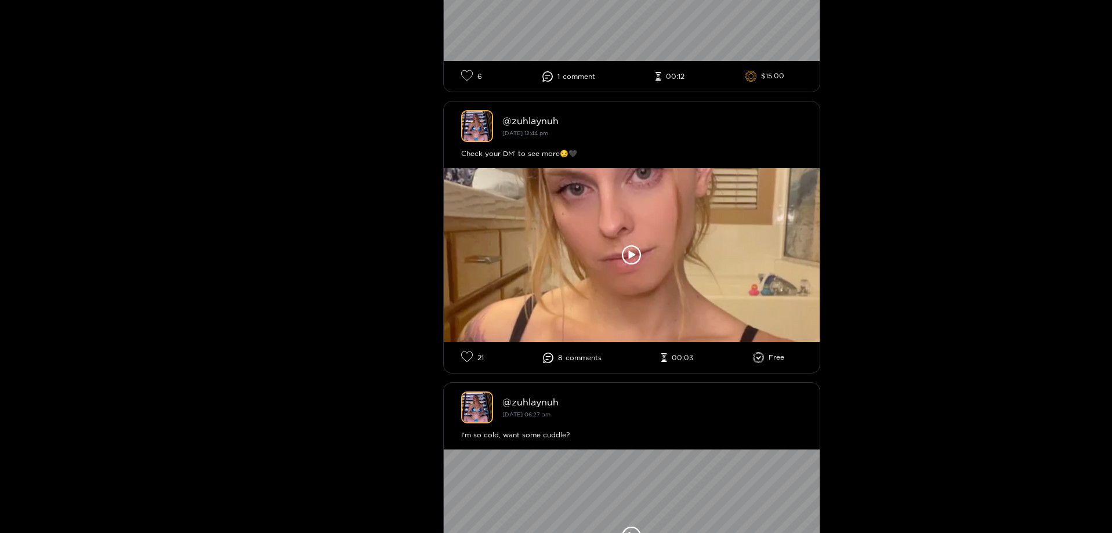
scroll to position [3942, 0]
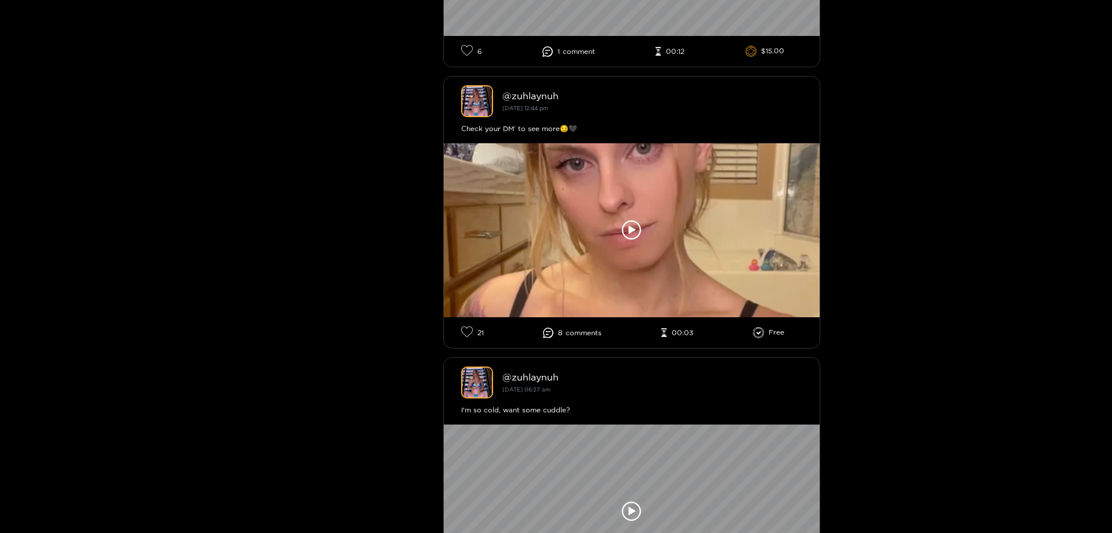
click at [617, 114] on div "@ zuhlaynuh [DATE] 12:44 pm" at bounding box center [631, 101] width 341 height 32
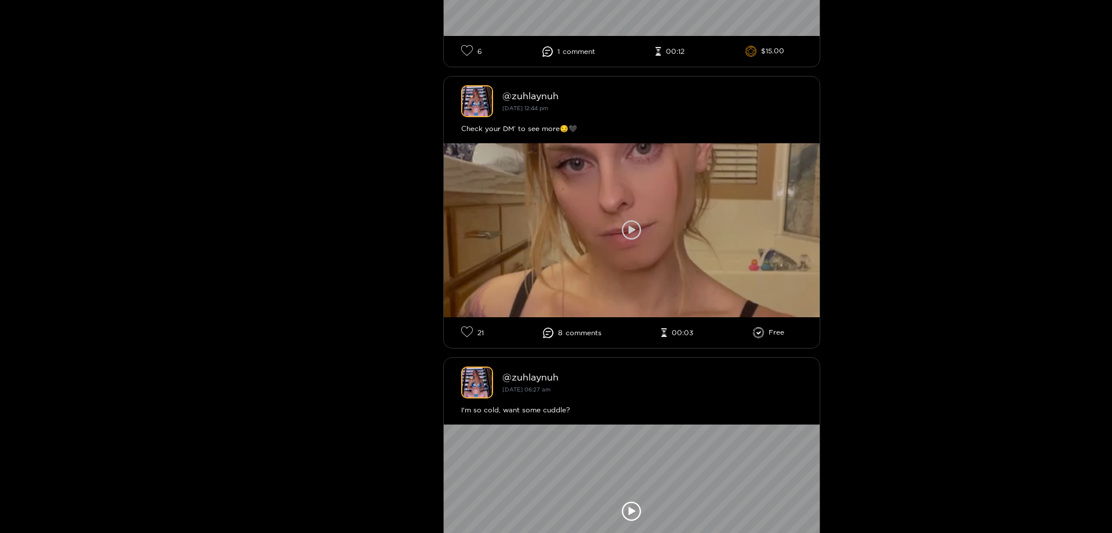
click at [666, 223] on div at bounding box center [632, 230] width 376 height 174
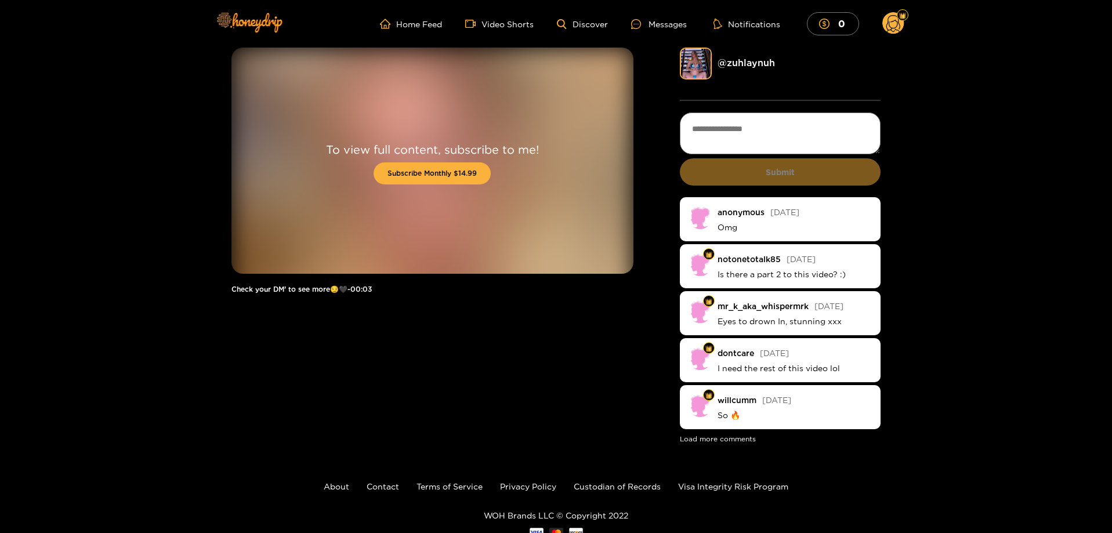
drag, startPoint x: 630, startPoint y: 218, endPoint x: 605, endPoint y: 211, distance: 26.3
click at [626, 218] on div "To view full content, subscribe to me! Subscribe Monthly $14.99" at bounding box center [432, 161] width 402 height 226
click at [566, 199] on div "To view full content, subscribe to me! Subscribe Monthly $14.99" at bounding box center [432, 161] width 402 height 226
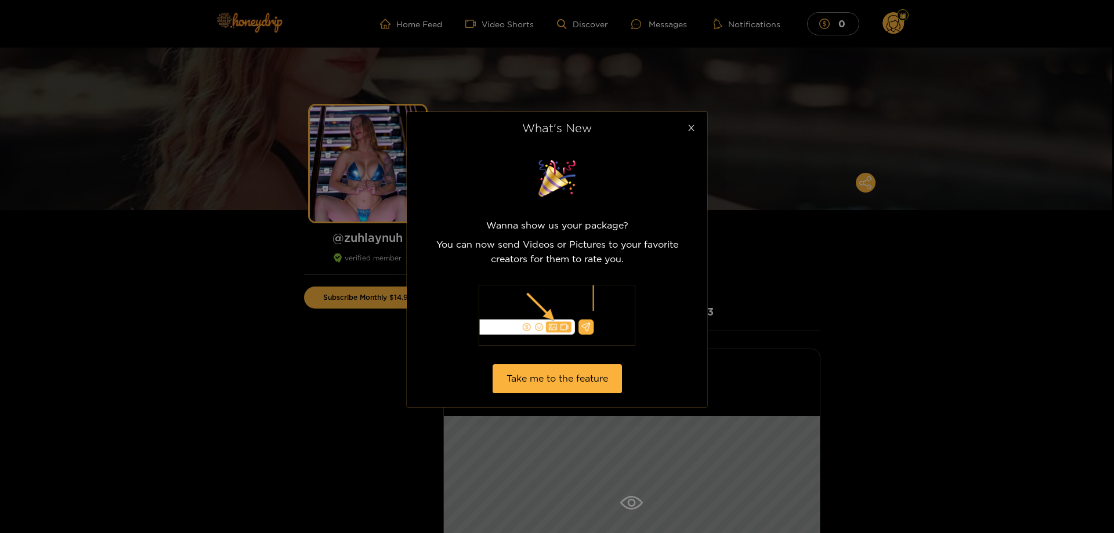
click at [688, 136] on span "Close" at bounding box center [691, 128] width 32 height 32
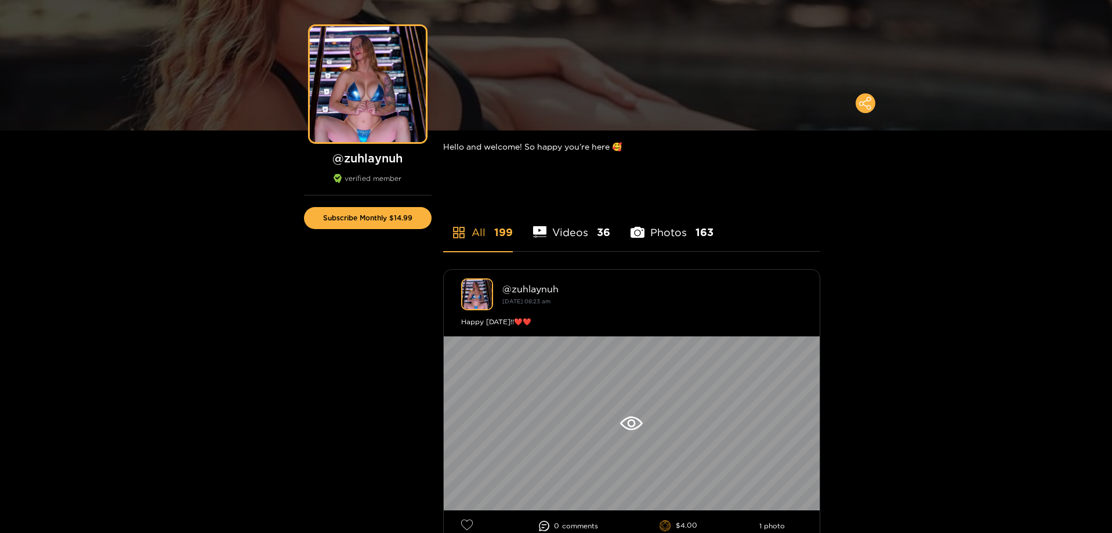
scroll to position [812, 0]
